Goal: Information Seeking & Learning: Learn about a topic

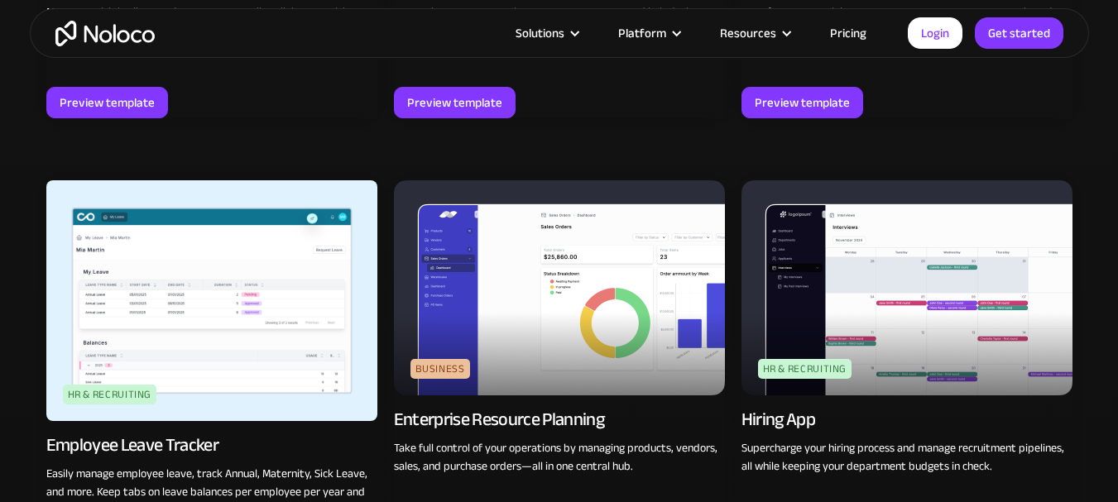
click at [578, 285] on img at bounding box center [559, 287] width 331 height 215
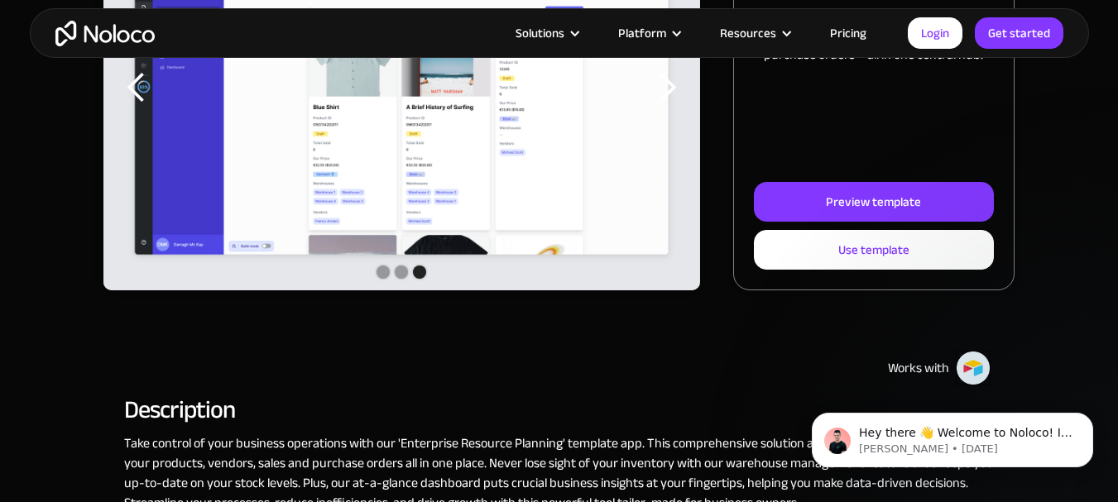
scroll to position [331, 0]
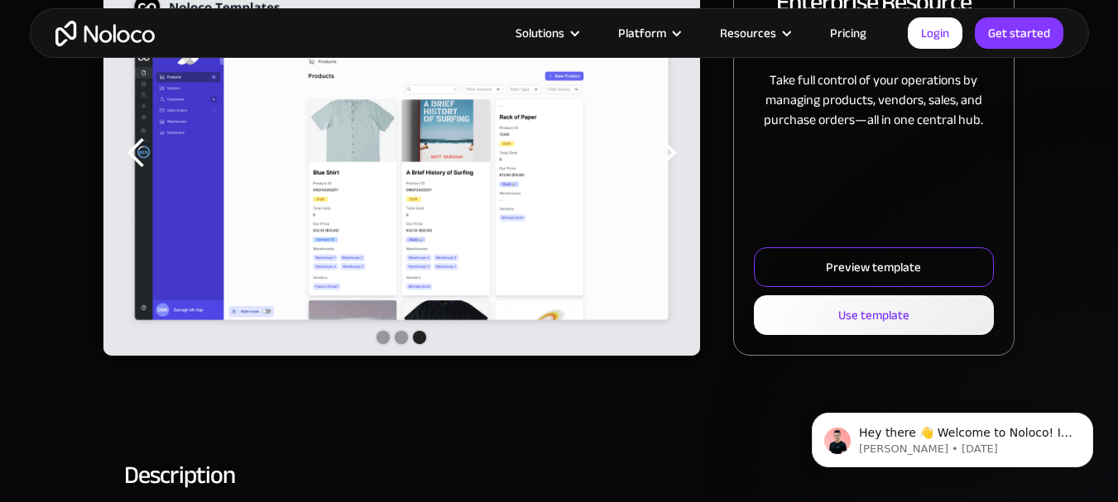
click at [889, 257] on div "Preview template" at bounding box center [873, 268] width 95 height 22
